Goal: Find specific page/section

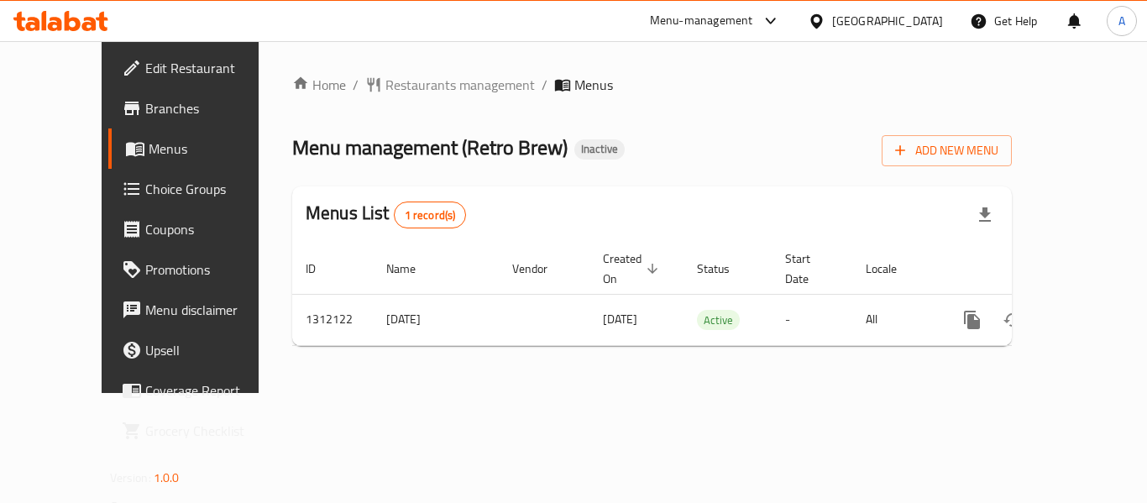
click at [145, 107] on span "Branches" at bounding box center [212, 108] width 134 height 20
click at [145, 106] on span "Branches" at bounding box center [212, 108] width 134 height 20
click at [145, 118] on span "Branches" at bounding box center [212, 108] width 134 height 20
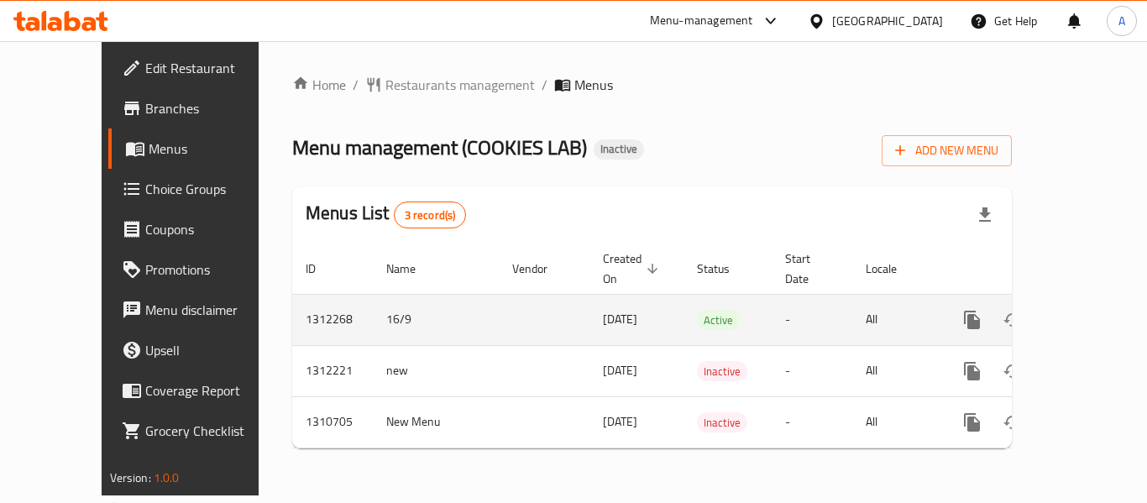
click at [1086, 312] on icon "enhanced table" at bounding box center [1093, 319] width 15 height 15
